Goal: Task Accomplishment & Management: Manage account settings

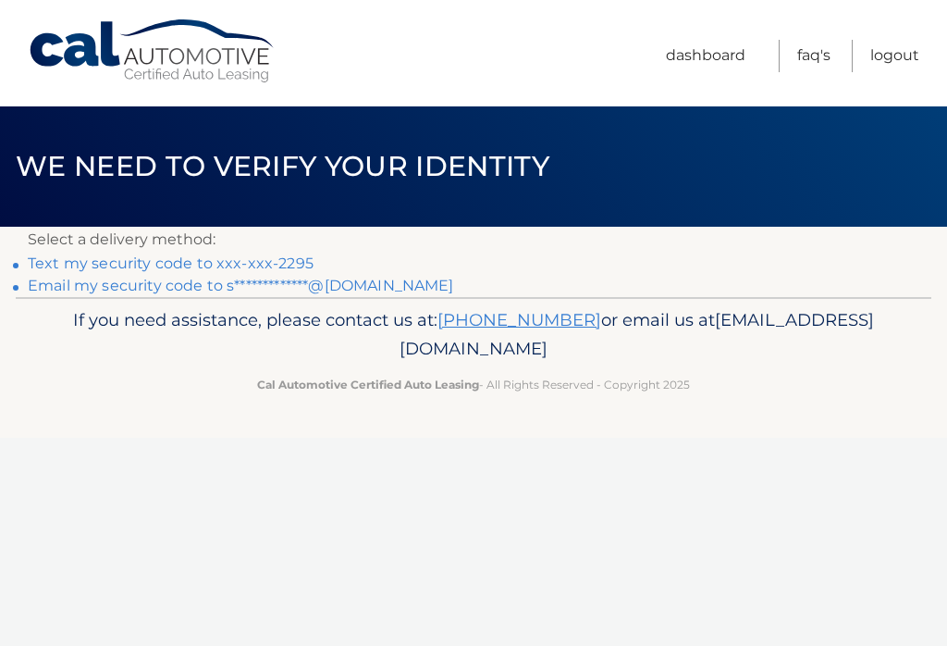
click at [253, 254] on link "Text my security code to xxx-xxx-2295" at bounding box center [171, 263] width 286 height 18
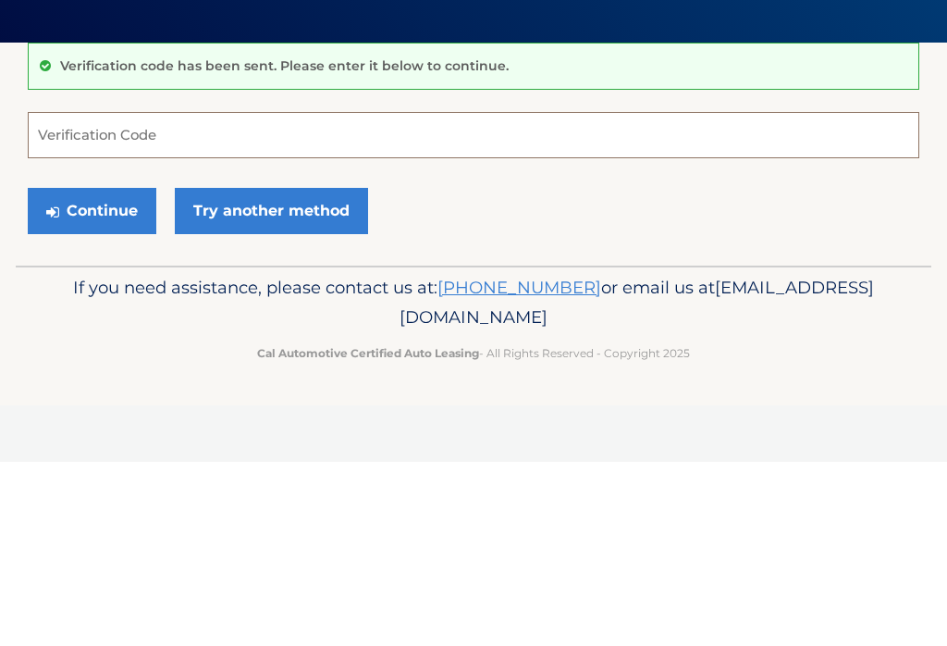
click at [141, 296] on input "Verification Code" at bounding box center [474, 319] width 892 height 46
type input "389865"
click at [97, 372] on button "Continue" at bounding box center [92, 395] width 129 height 46
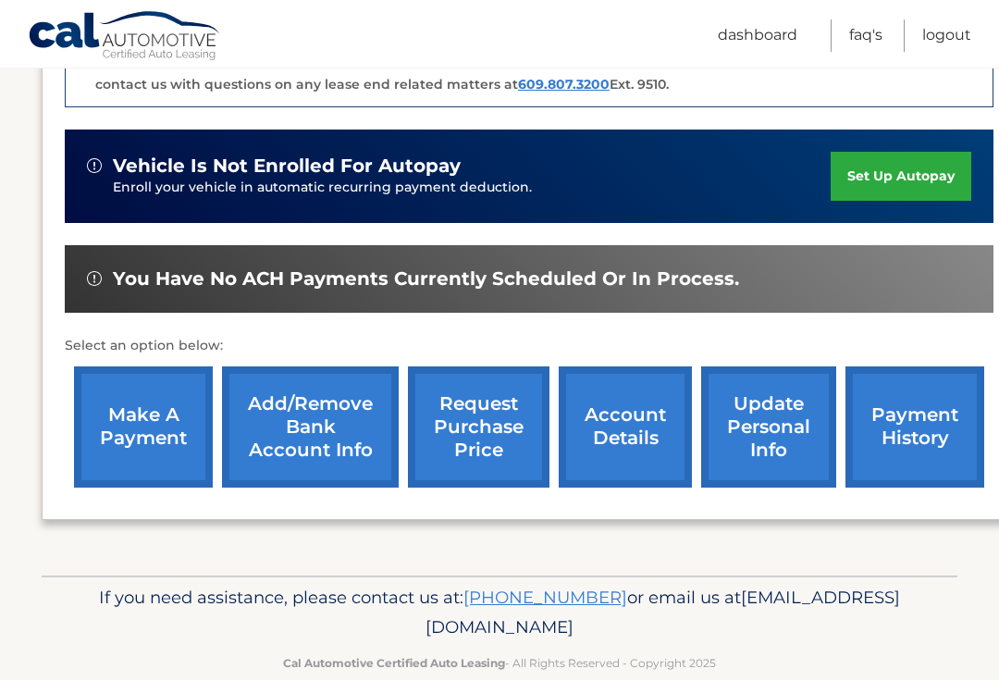
scroll to position [544, 0]
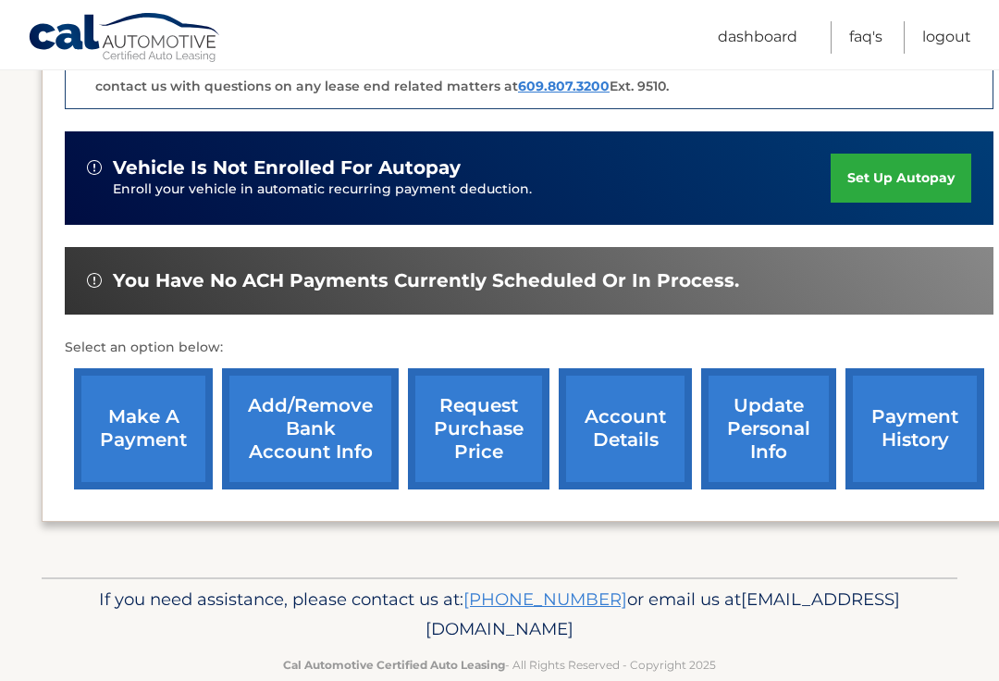
click at [152, 421] on link "make a payment" at bounding box center [143, 428] width 139 height 121
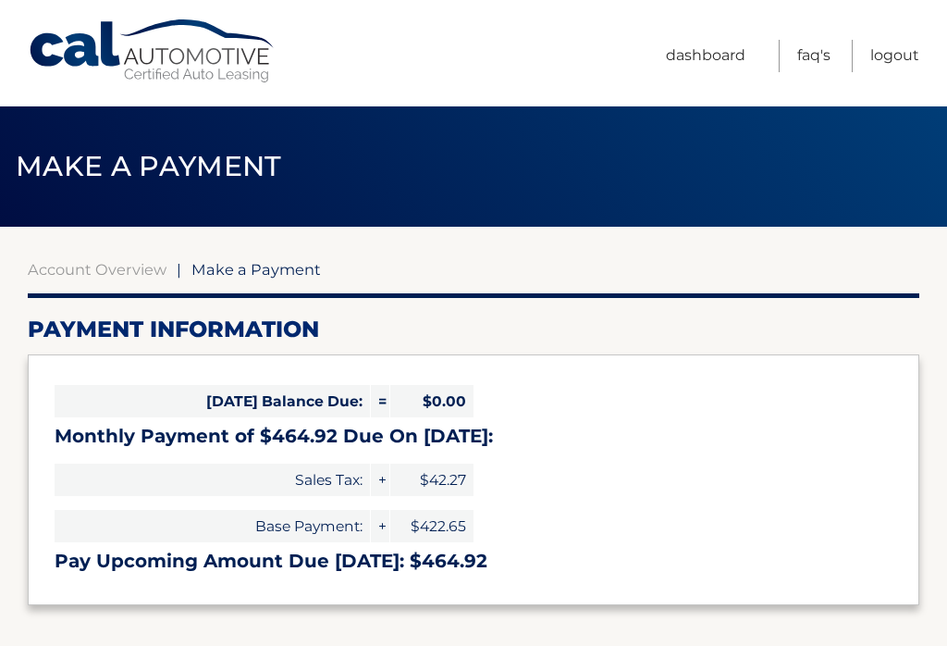
select select "NmQzOWNlZjMtY2RkOS00NmQ1LThiYWQtMmY3OGIyODk0MTk5"
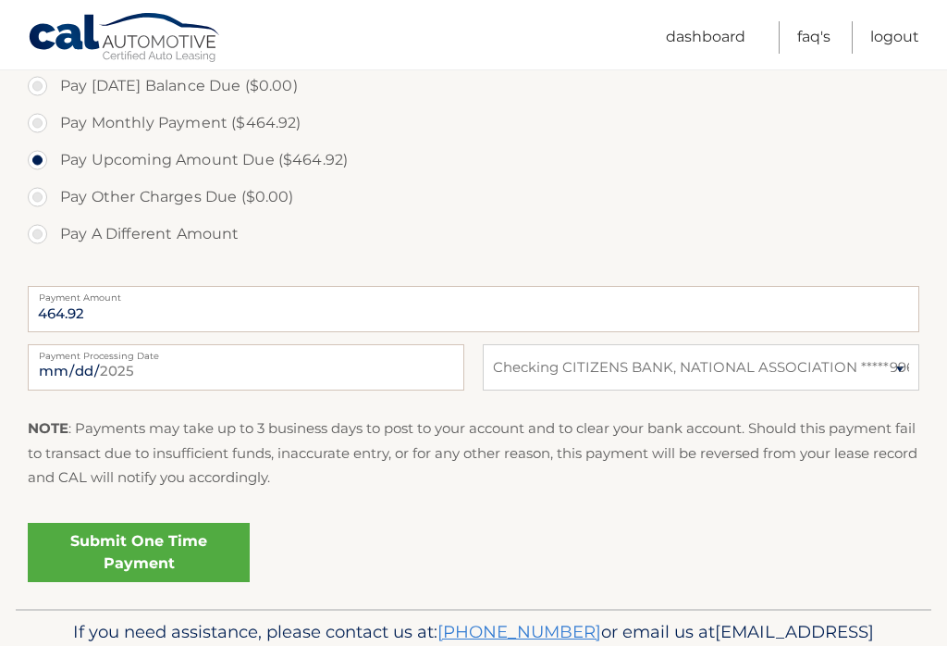
scroll to position [642, 0]
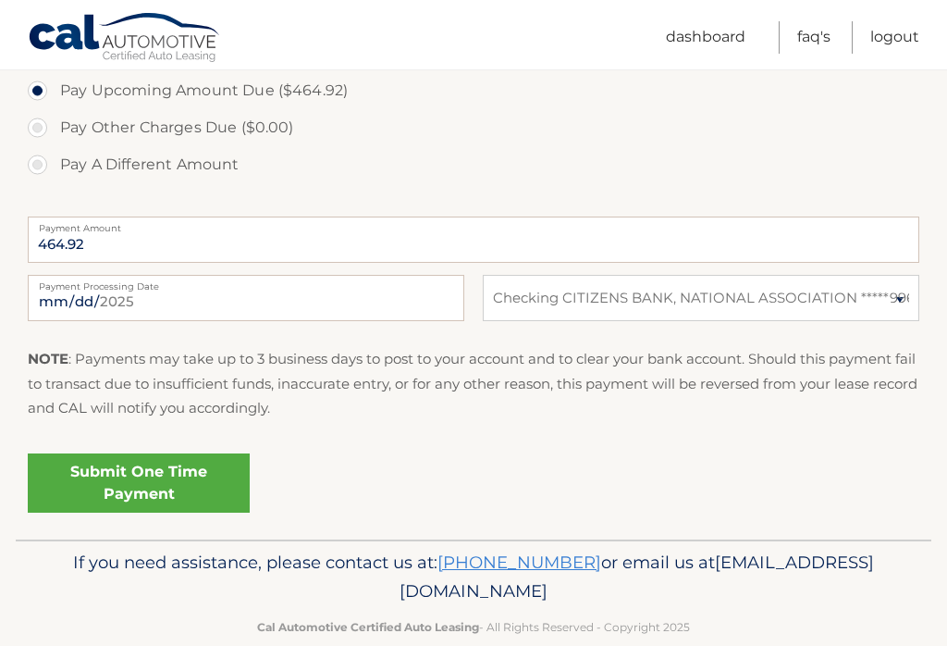
click at [150, 464] on link "Submit One Time Payment" at bounding box center [139, 482] width 222 height 59
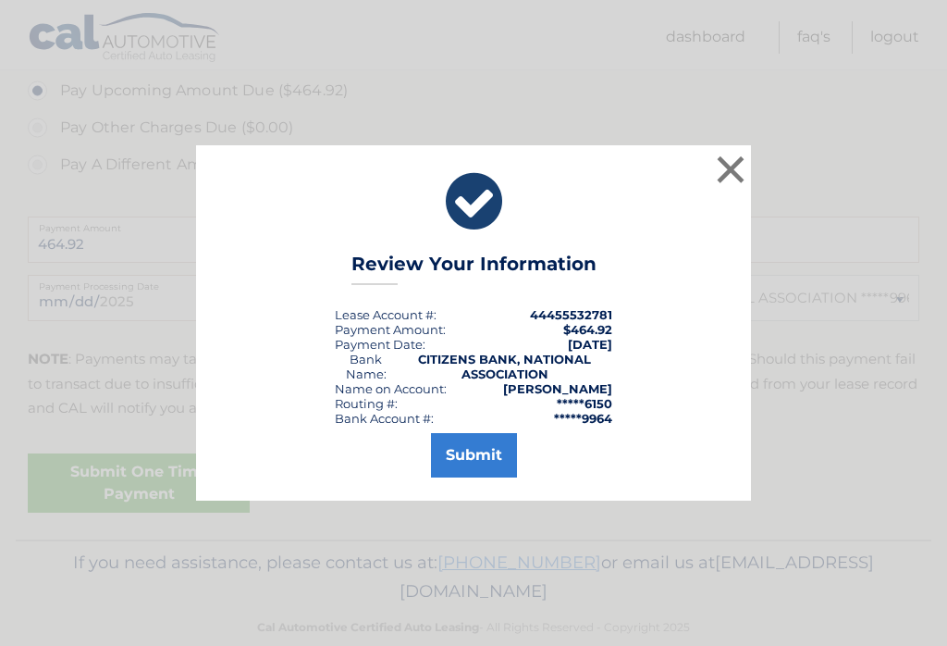
click at [475, 458] on button "Submit" at bounding box center [474, 455] width 86 height 44
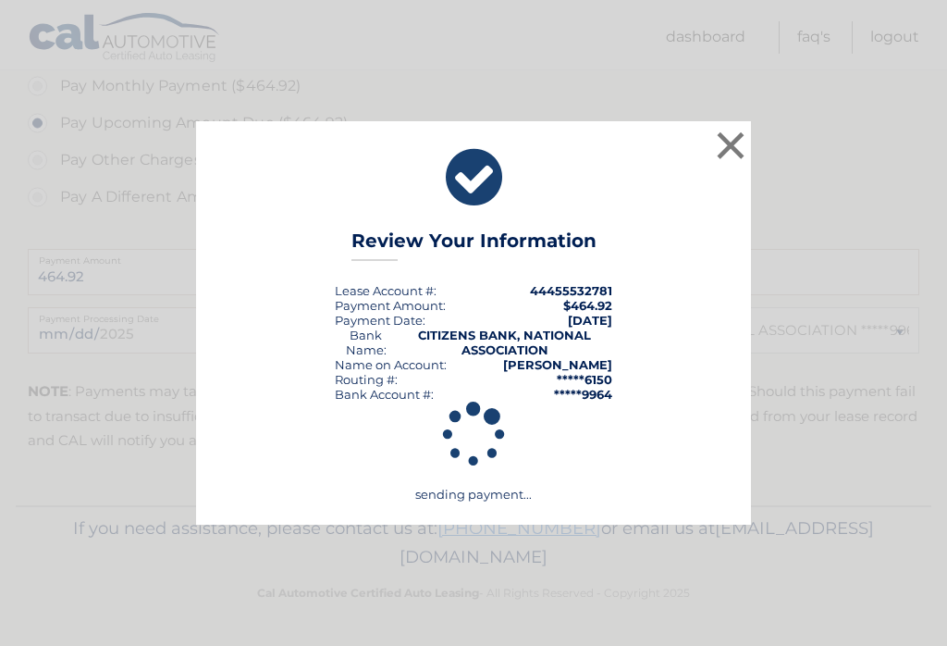
scroll to position [575, 0]
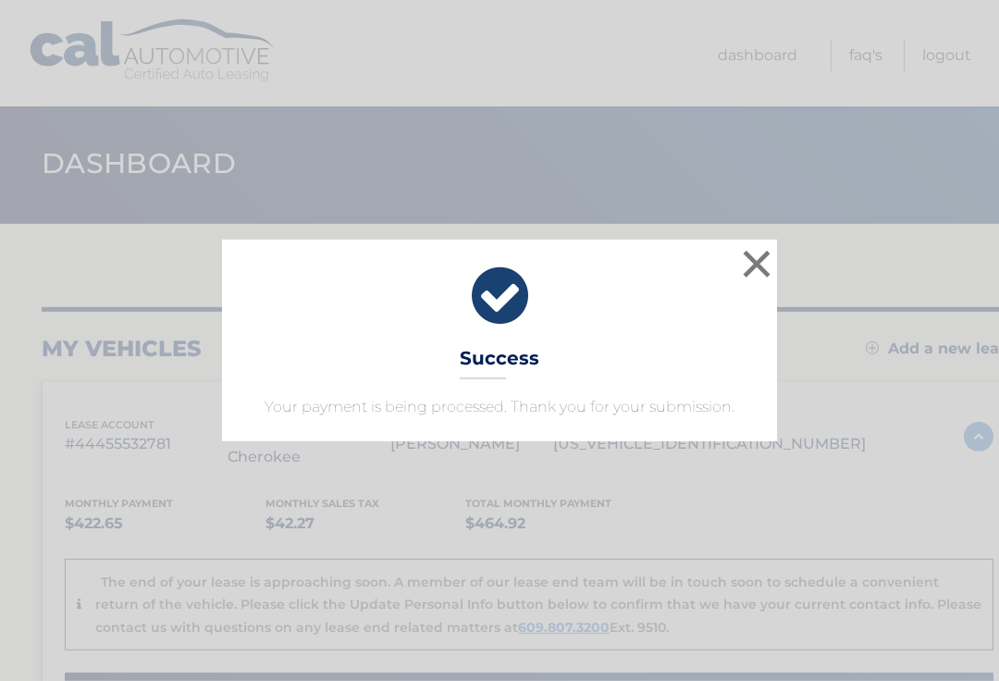
scroll to position [4, 0]
click at [770, 265] on button "×" at bounding box center [756, 263] width 37 height 37
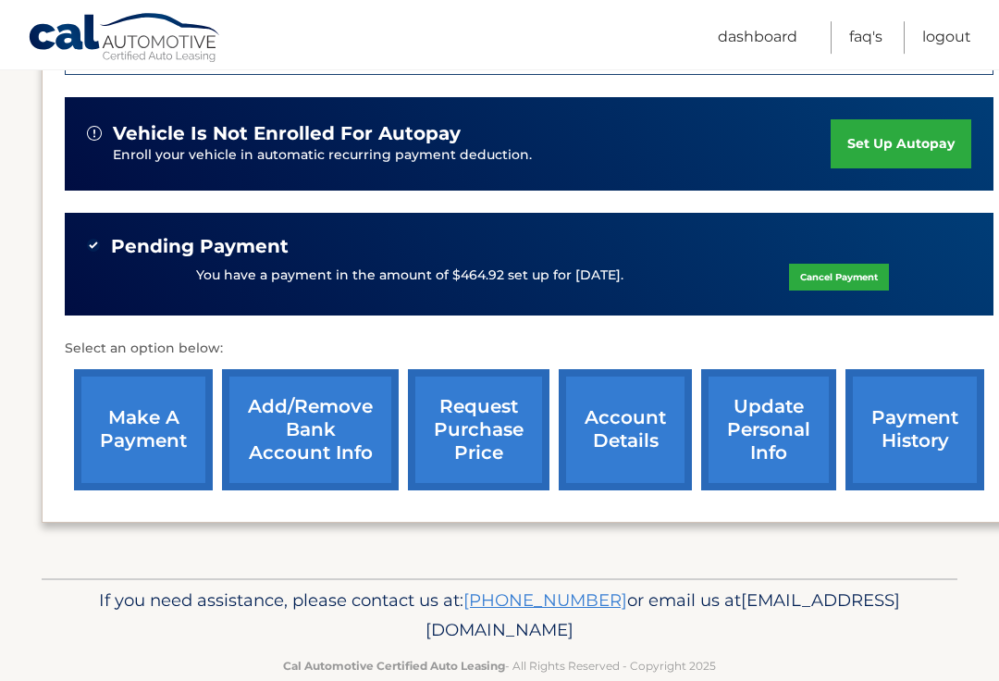
scroll to position [578, 0]
click at [774, 438] on link "update personal info" at bounding box center [768, 429] width 135 height 121
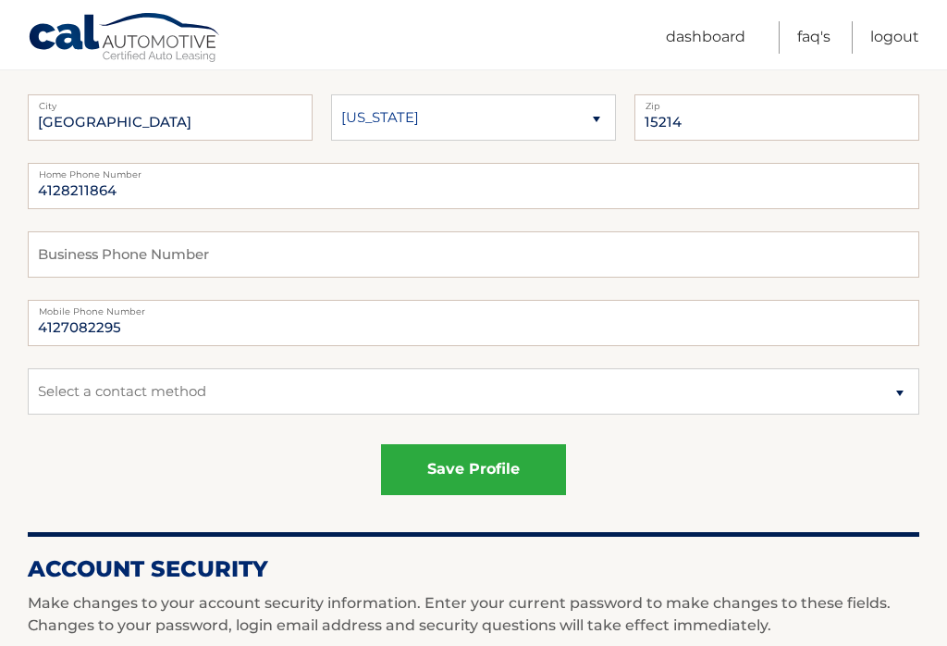
scroll to position [327, 0]
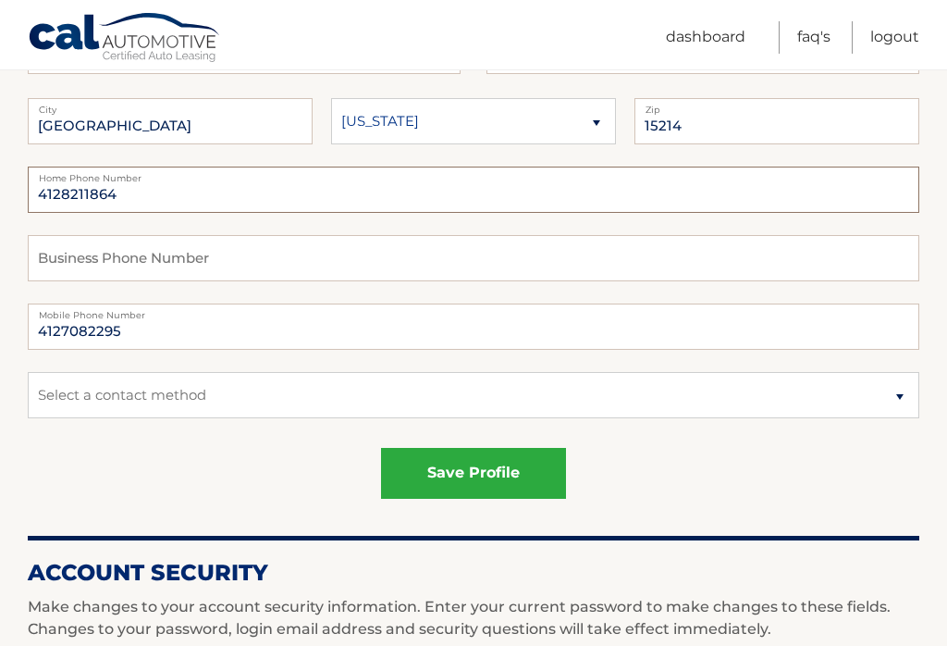
click at [147, 184] on input "4128211864" at bounding box center [474, 189] width 892 height 46
type input "4"
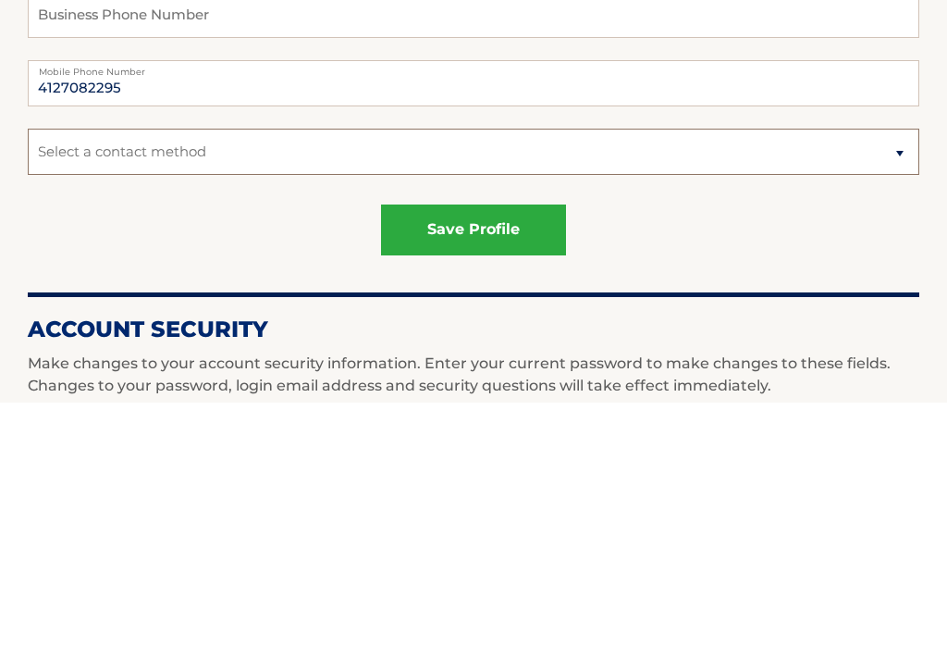
click at [903, 372] on select "Select a contact method Mobile Home" at bounding box center [474, 395] width 892 height 46
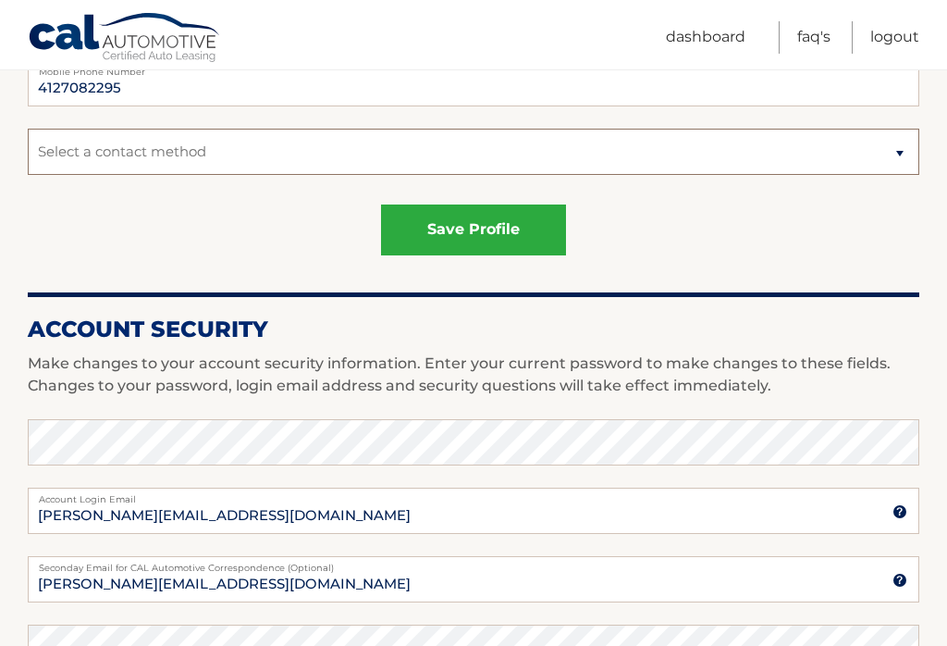
select select "1"
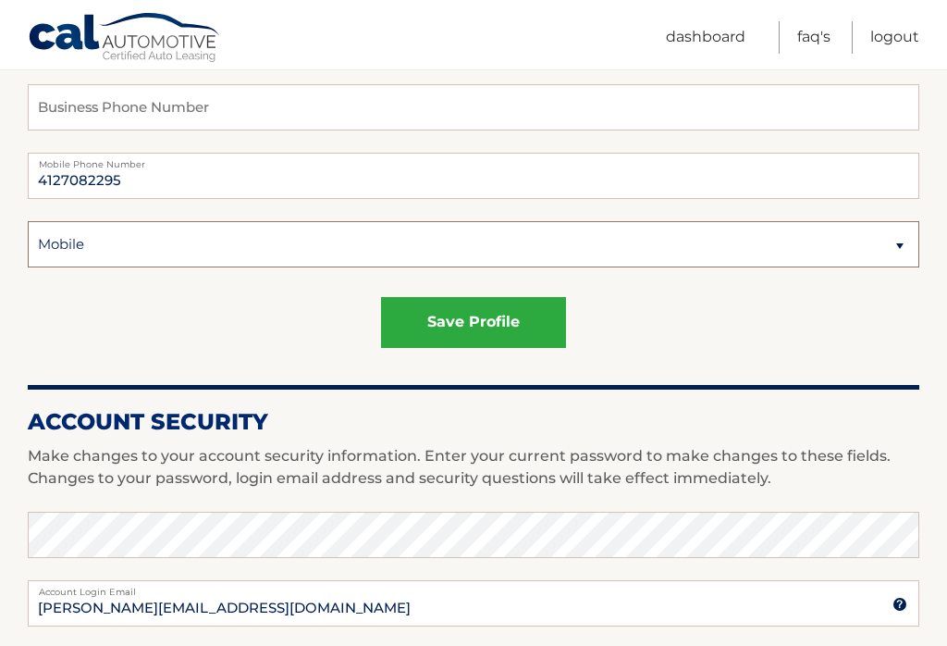
scroll to position [477, 0]
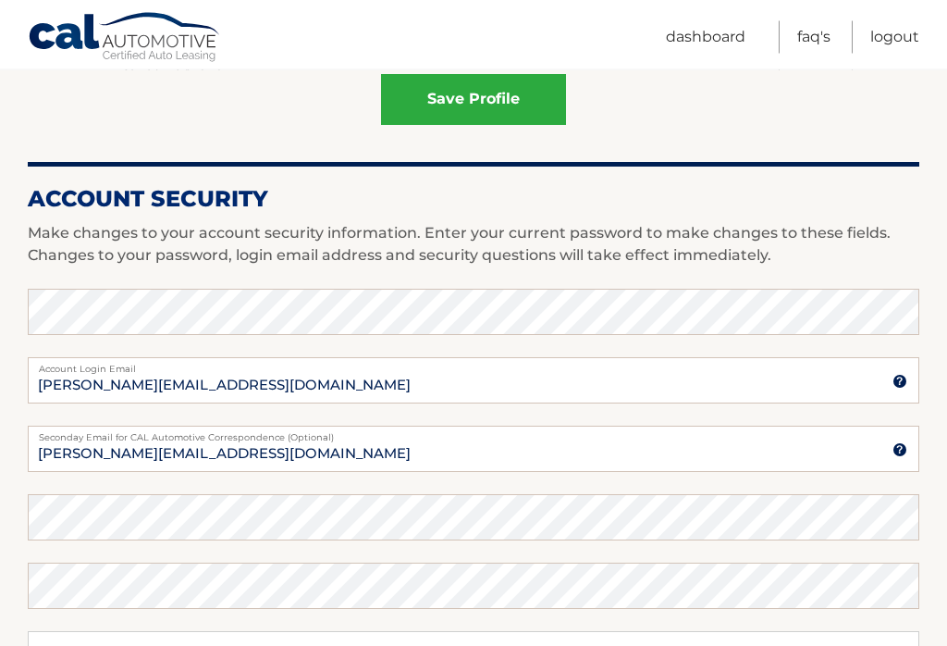
click at [475, 94] on button "save profile" at bounding box center [473, 100] width 185 height 51
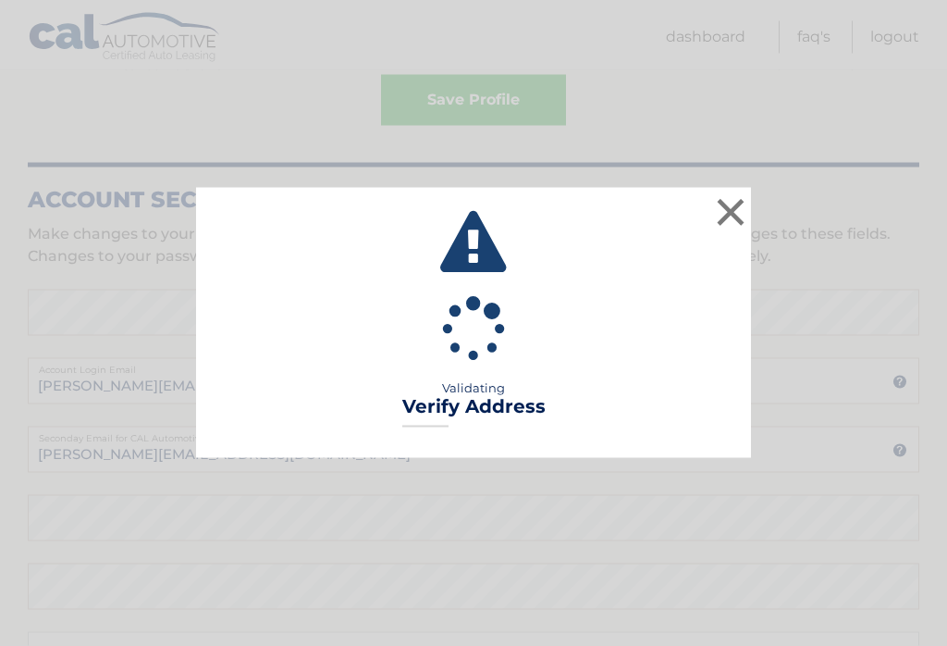
scroll to position [700, 0]
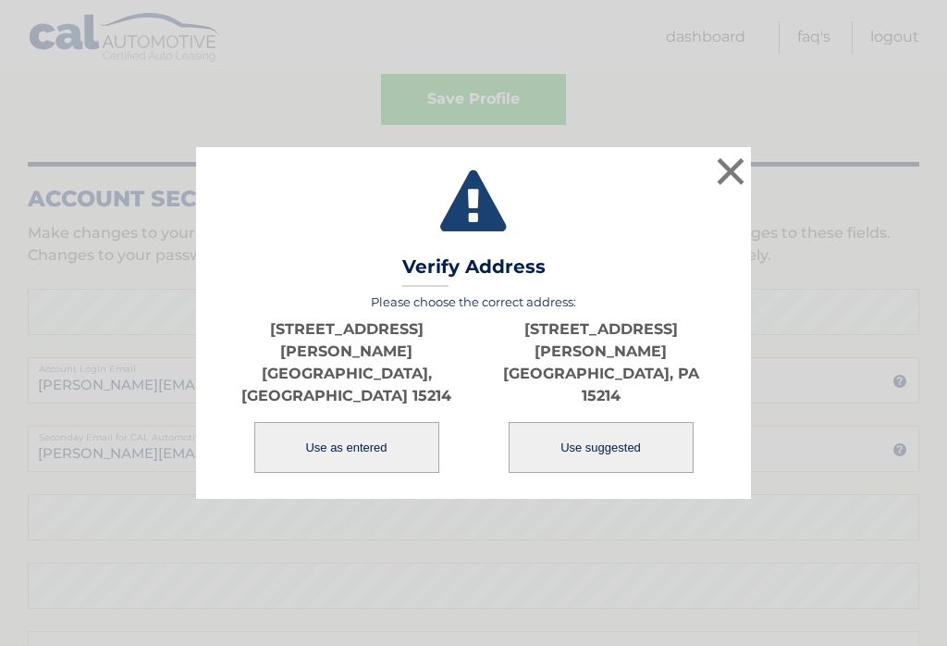
click at [384, 422] on button "Use as entered" at bounding box center [346, 447] width 185 height 51
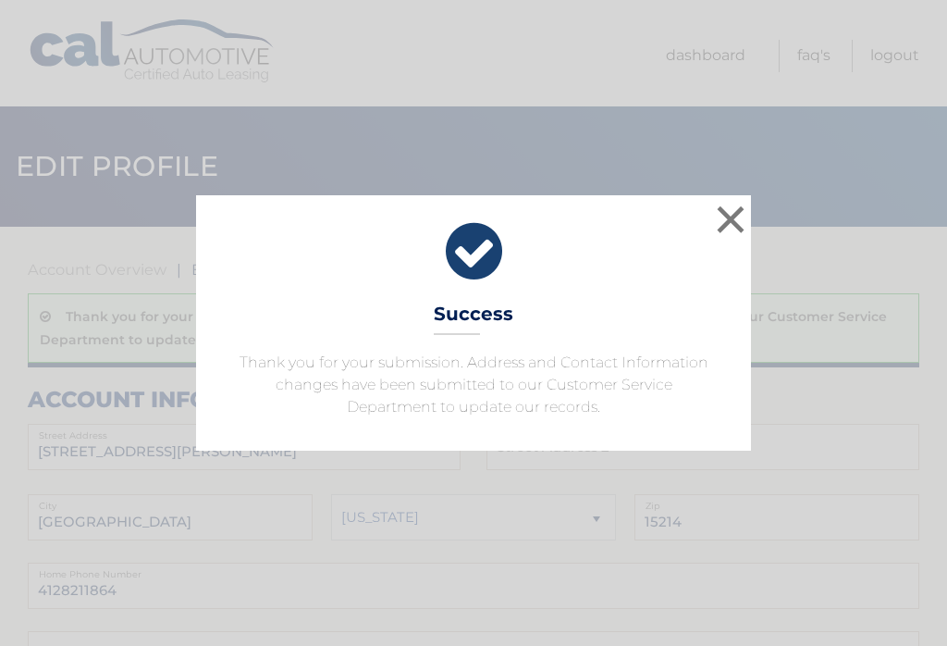
click at [728, 221] on button "×" at bounding box center [730, 219] width 37 height 37
